Goal: Navigation & Orientation: Go to known website

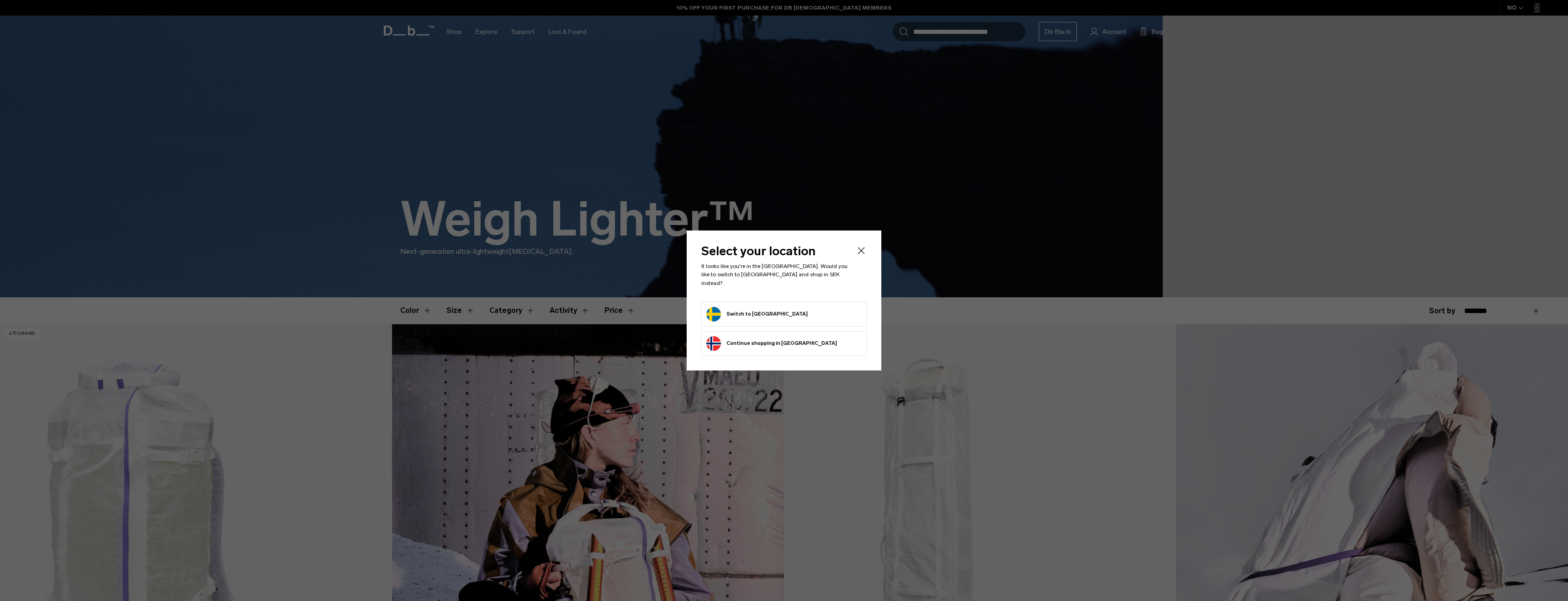
click at [790, 307] on form "Switch to [GEOGRAPHIC_DATA]" at bounding box center [784, 314] width 155 height 14
click at [738, 311] on button "Switch to [GEOGRAPHIC_DATA]" at bounding box center [757, 314] width 101 height 14
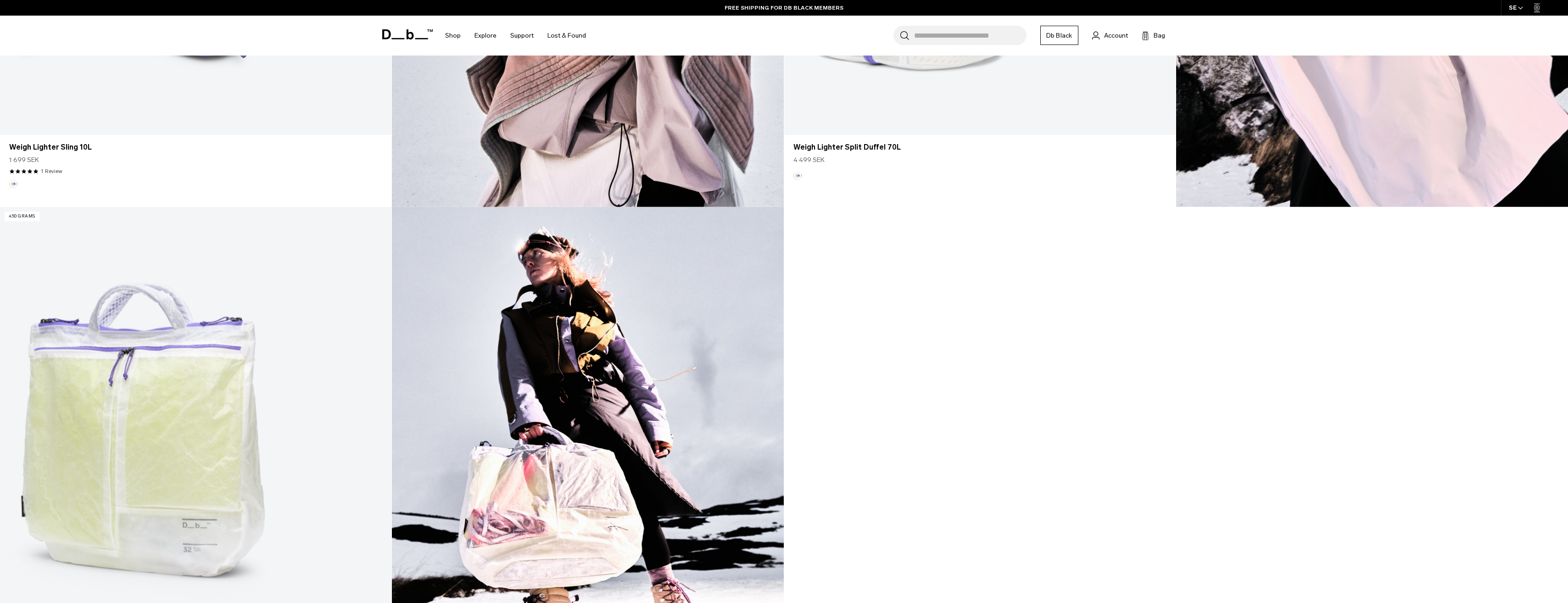
scroll to position [1284, 0]
